Goal: Navigation & Orientation: Find specific page/section

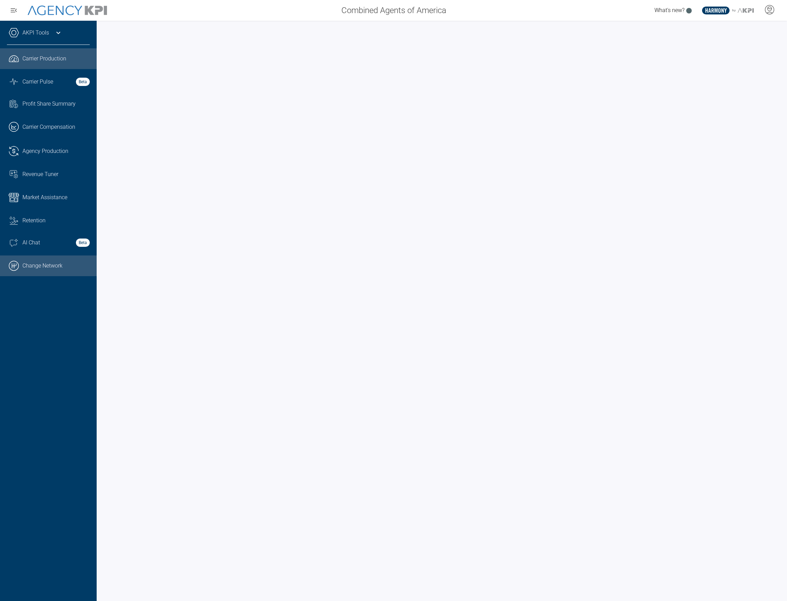
click at [46, 271] on link ".cls-1{fill:none;stroke:#000;stroke-linecap:round;stroke-linejoin:round;stroke-…" at bounding box center [48, 265] width 97 height 21
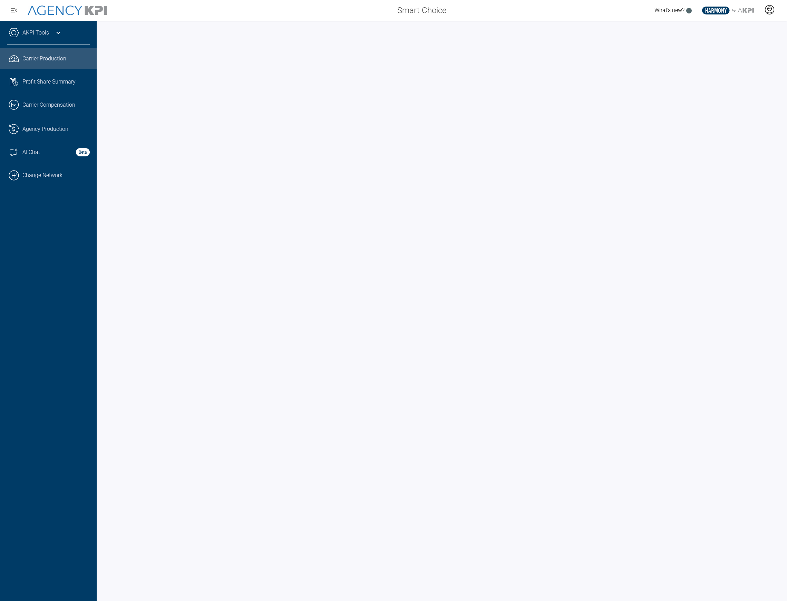
click at [770, 6] on icon at bounding box center [769, 9] width 9 height 9
click at [761, 35] on li "Admin Portal" at bounding box center [742, 29] width 74 height 16
